Goal: Find specific page/section: Find specific page/section

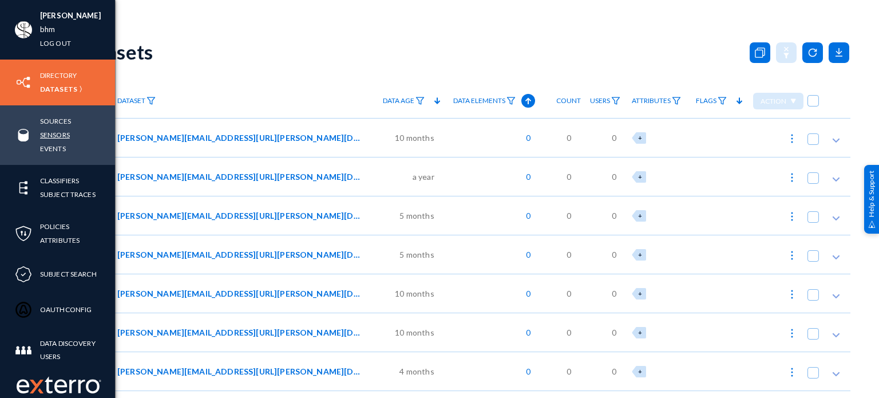
click at [51, 130] on link "Sensors" at bounding box center [55, 134] width 30 height 13
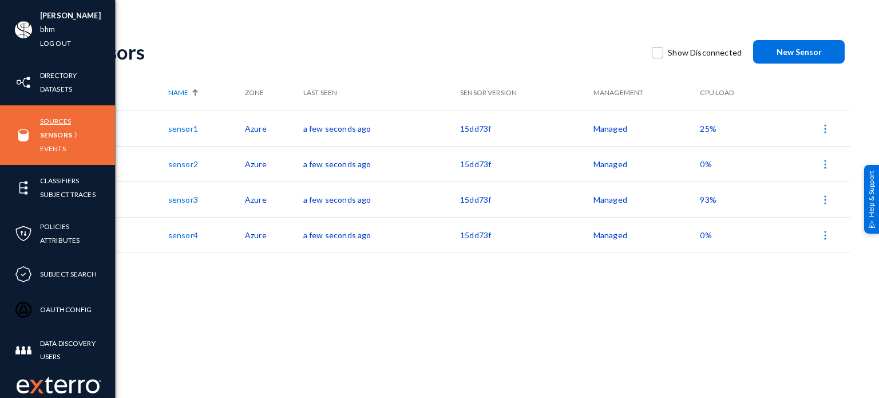
click at [58, 118] on link "Sources" at bounding box center [55, 120] width 31 height 13
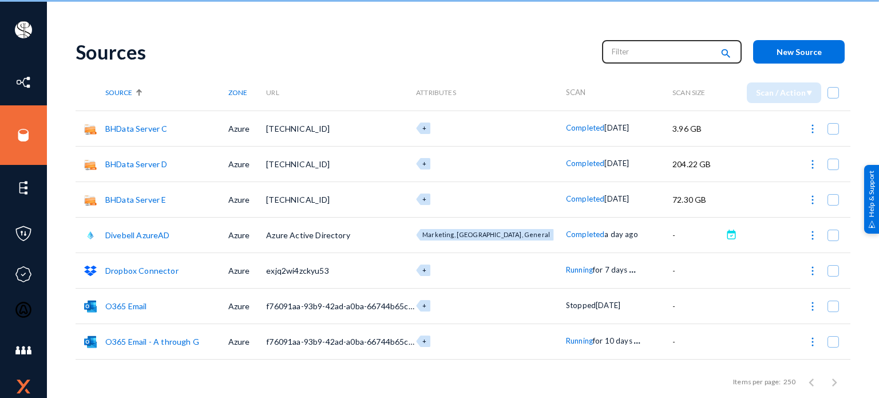
click at [629, 50] on input "text" at bounding box center [662, 51] width 101 height 17
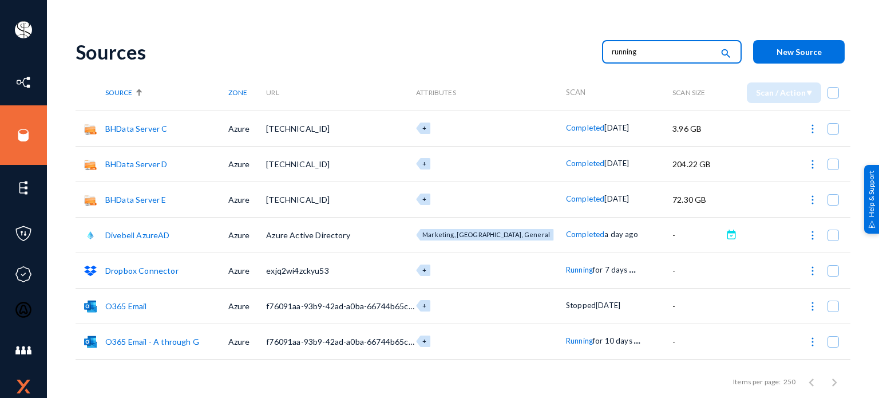
type input "running"
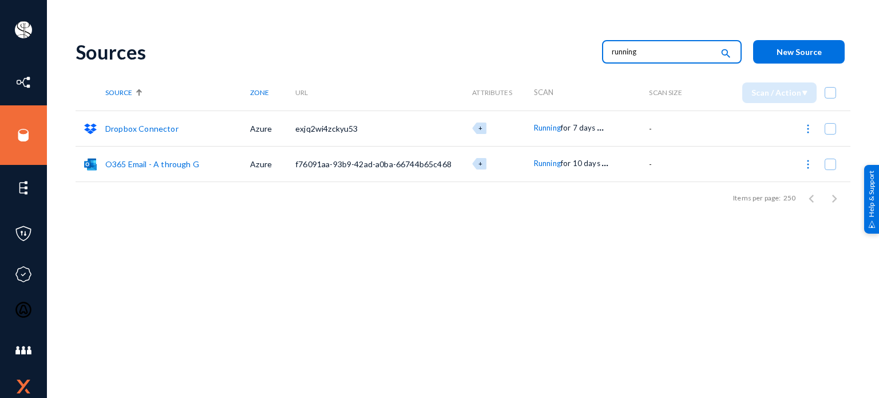
click at [636, 52] on input "running" at bounding box center [662, 51] width 101 height 17
type input "failed"
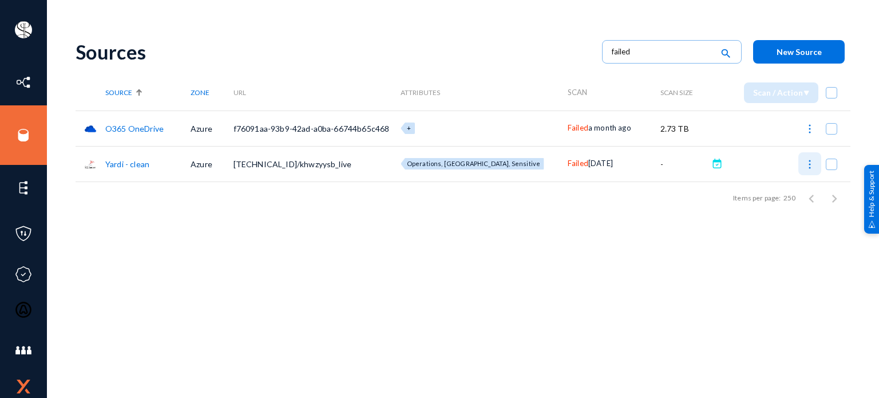
click at [804, 166] on img at bounding box center [809, 163] width 11 height 11
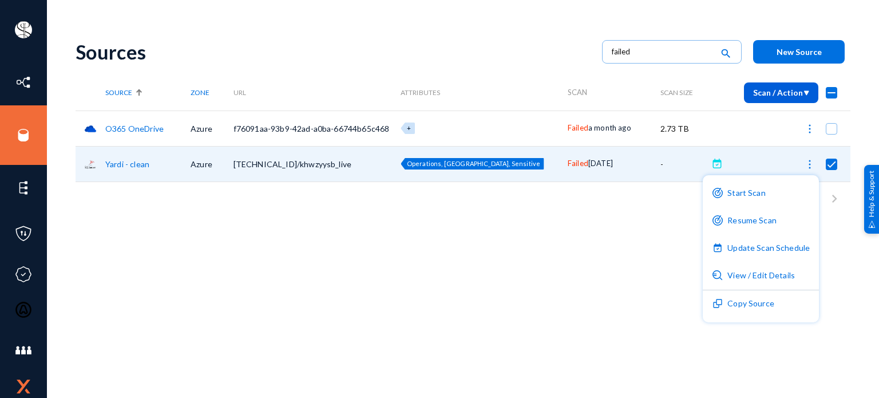
click at [139, 209] on div at bounding box center [439, 199] width 879 height 398
checkbox input "false"
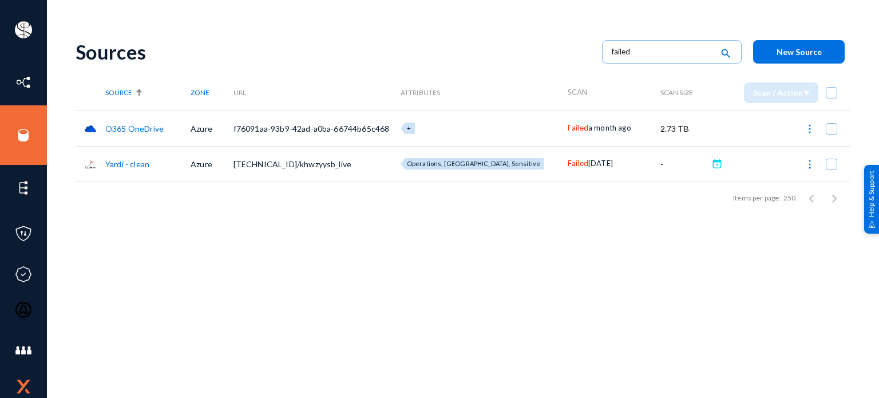
click at [119, 164] on link "Yardi - clean" at bounding box center [127, 164] width 44 height 10
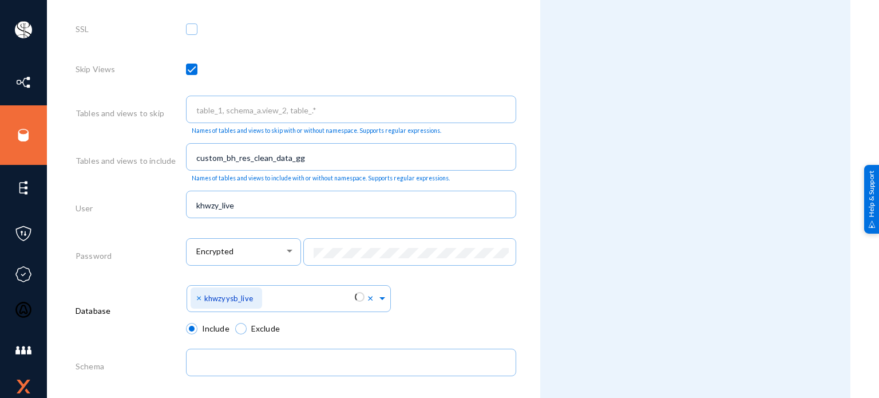
scroll to position [600, 0]
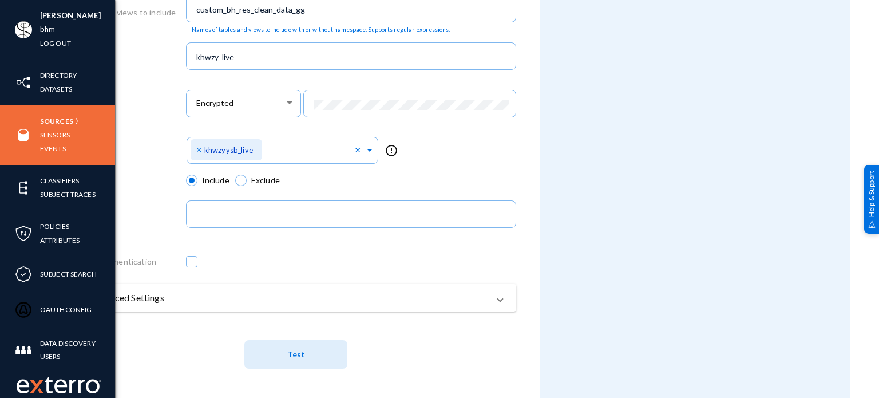
click at [58, 144] on link "Events" at bounding box center [53, 148] width 26 height 13
